Goal: Task Accomplishment & Management: Use online tool/utility

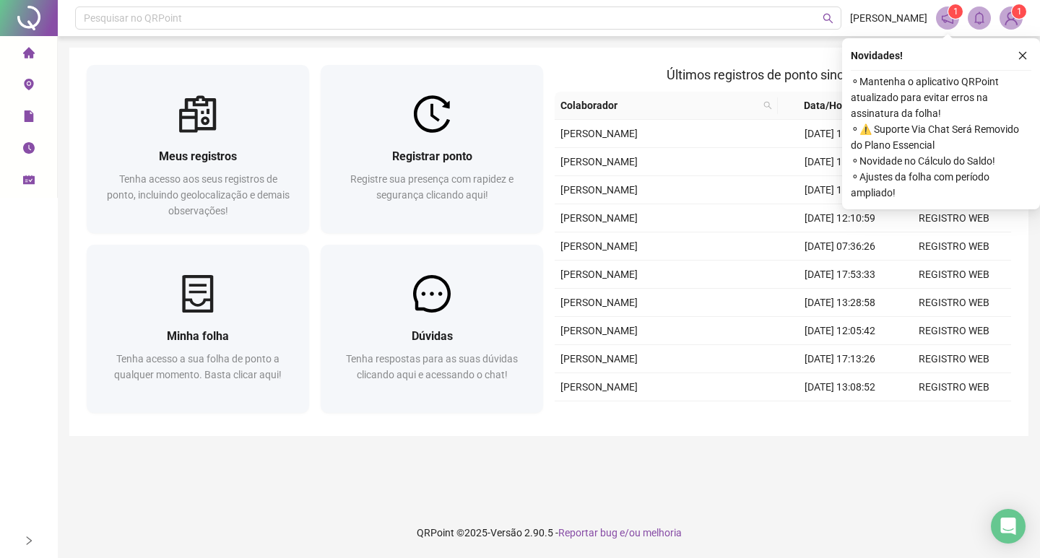
click at [1019, 57] on icon "close" at bounding box center [1022, 56] width 10 height 10
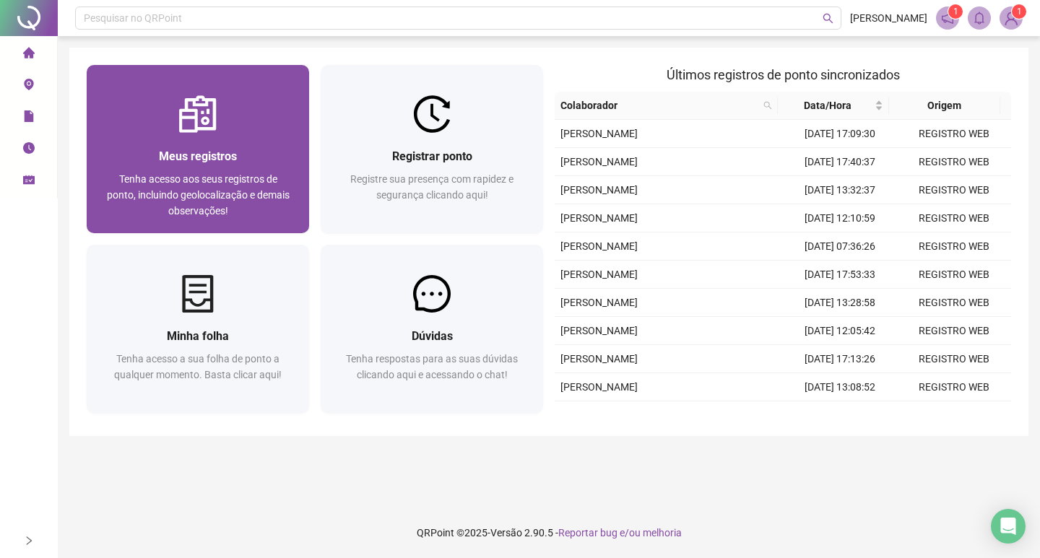
click at [308, 164] on div "Meus registros Tenha acesso aos seus registros de ponto, incluindo geolocalizaç…" at bounding box center [198, 183] width 222 height 100
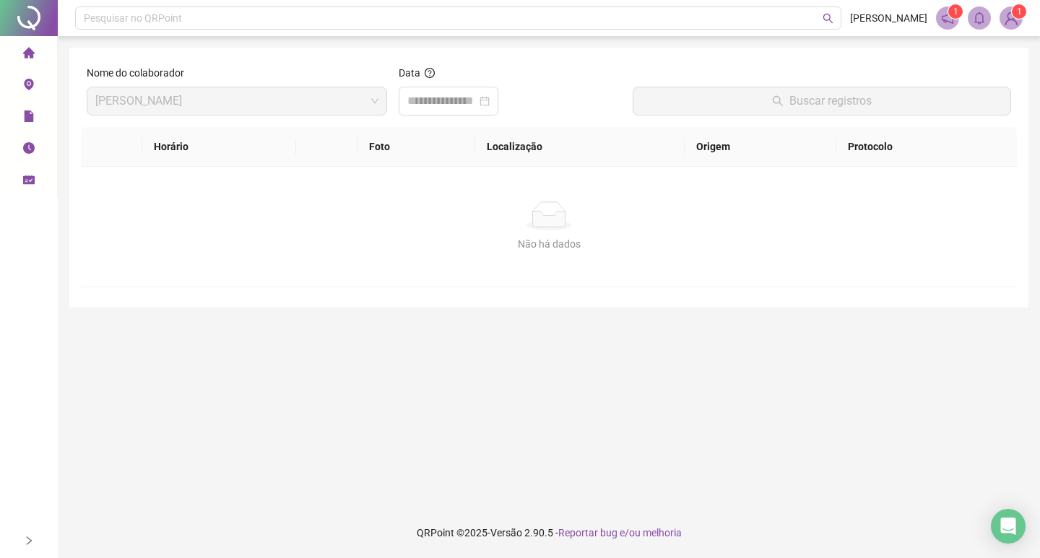
click at [32, 56] on li "Página inicial" at bounding box center [28, 53] width 51 height 29
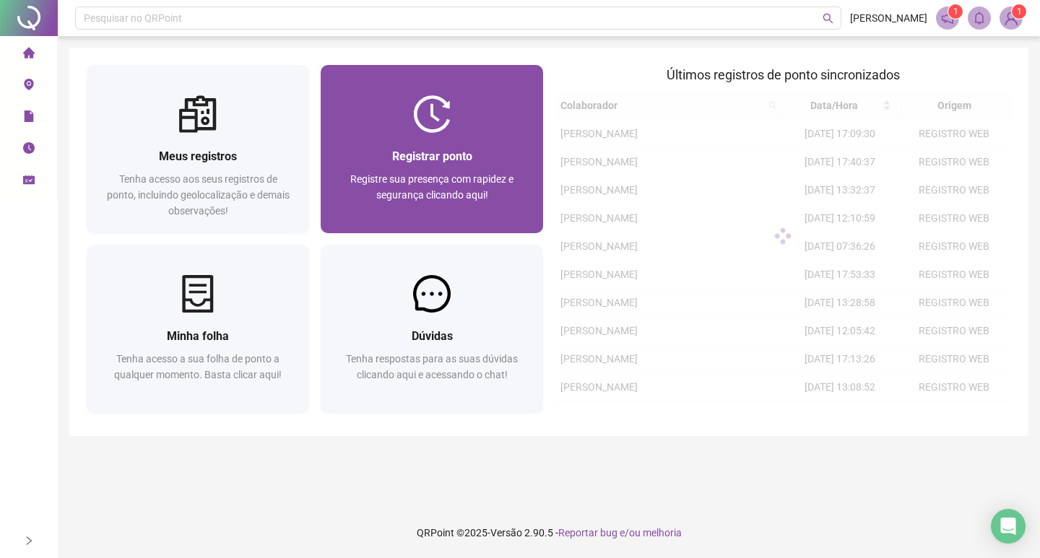
click at [411, 146] on div "Registrar ponto Registre sua presença com rapidez e segurança clicando aqui!" at bounding box center [432, 183] width 222 height 100
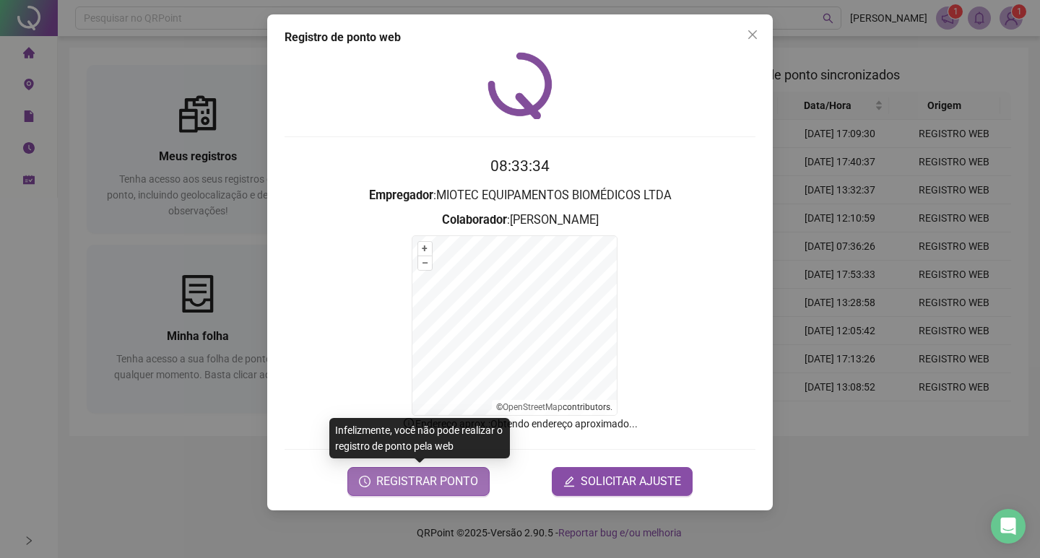
click at [420, 469] on button "REGISTRAR PONTO" at bounding box center [418, 481] width 142 height 29
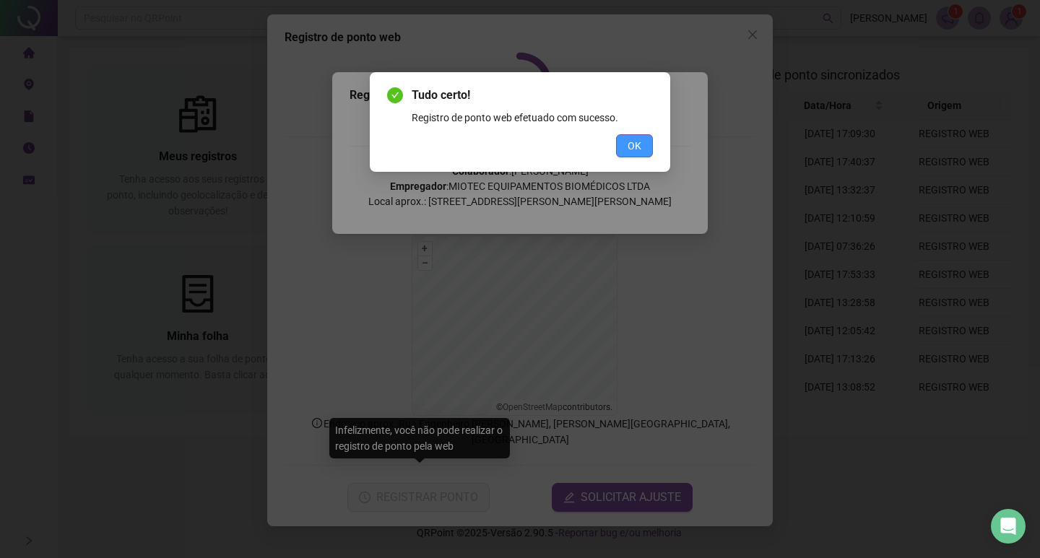
click at [631, 152] on span "OK" at bounding box center [634, 146] width 14 height 16
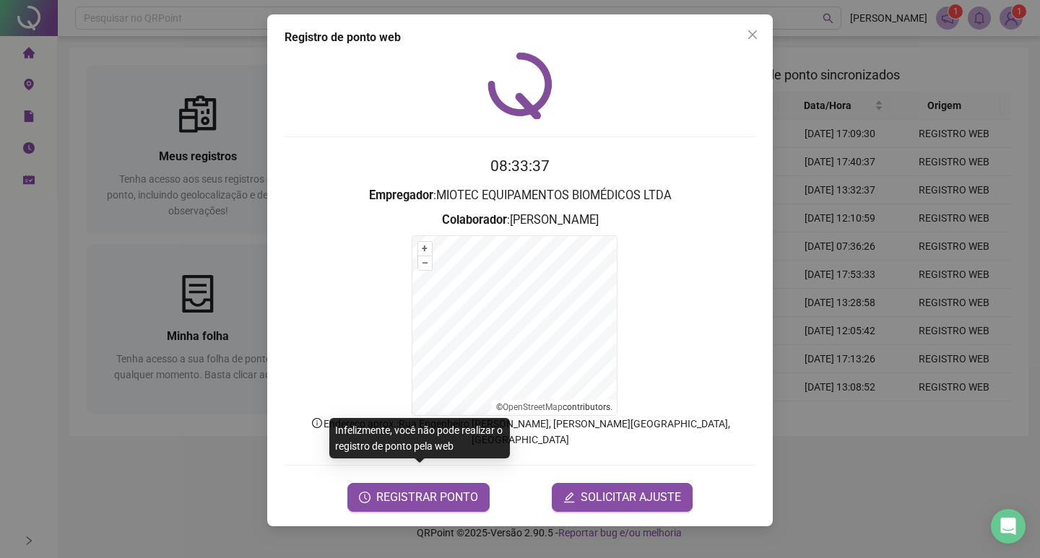
click at [759, 31] on button "Close" at bounding box center [752, 34] width 23 height 23
